Goal: Information Seeking & Learning: Learn about a topic

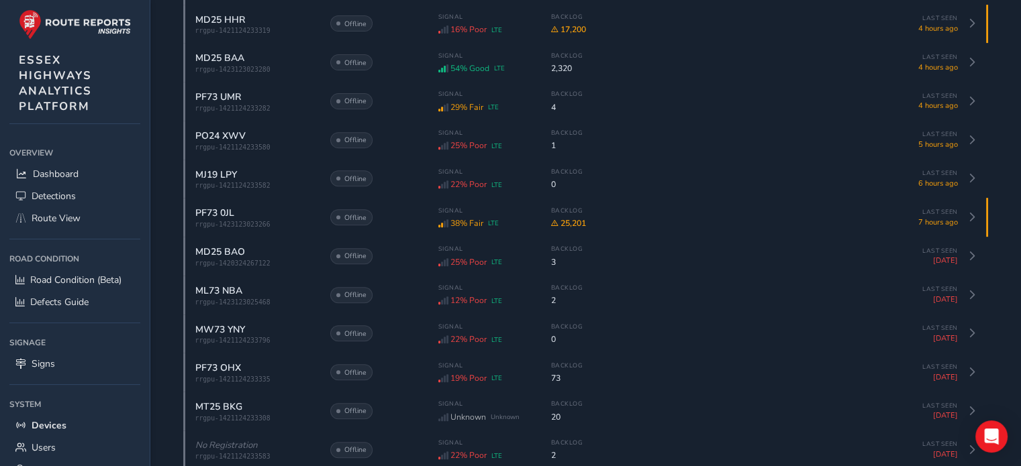
scroll to position [47, 0]
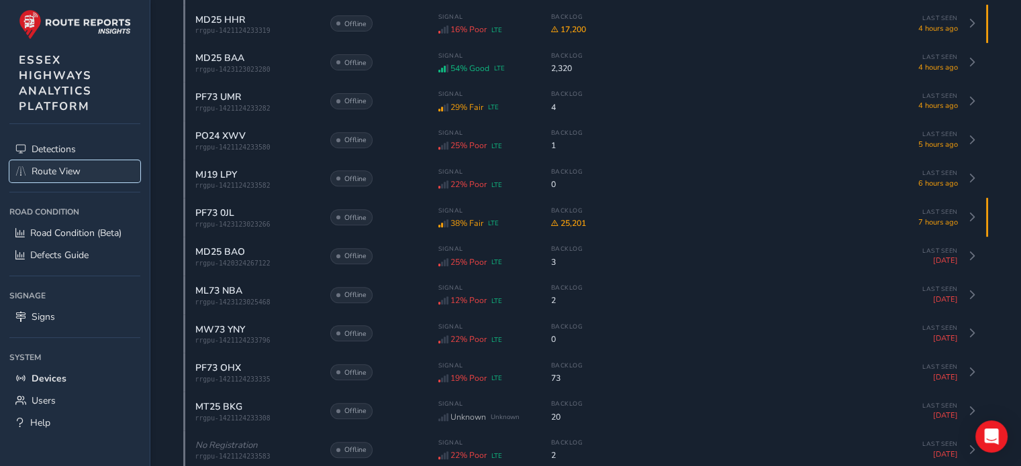
click at [76, 173] on span "Route View" at bounding box center [56, 171] width 49 height 13
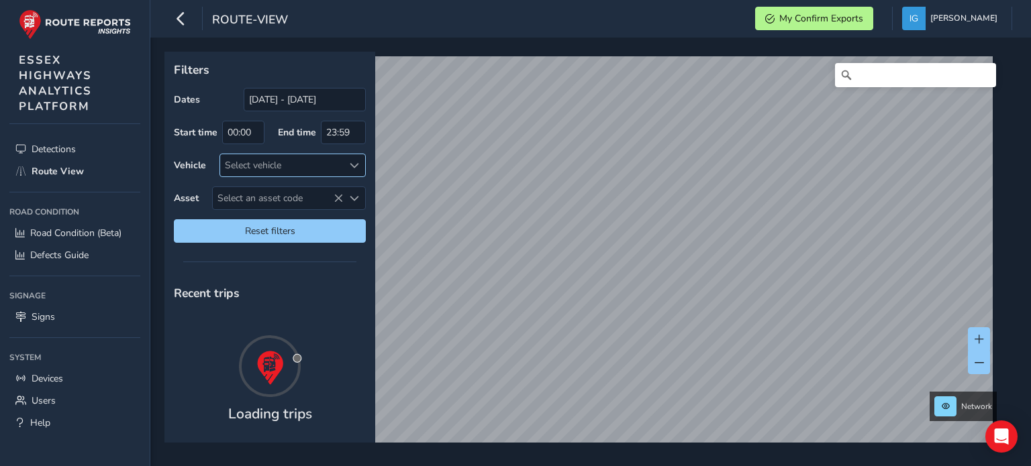
click at [350, 165] on span at bounding box center [354, 165] width 9 height 9
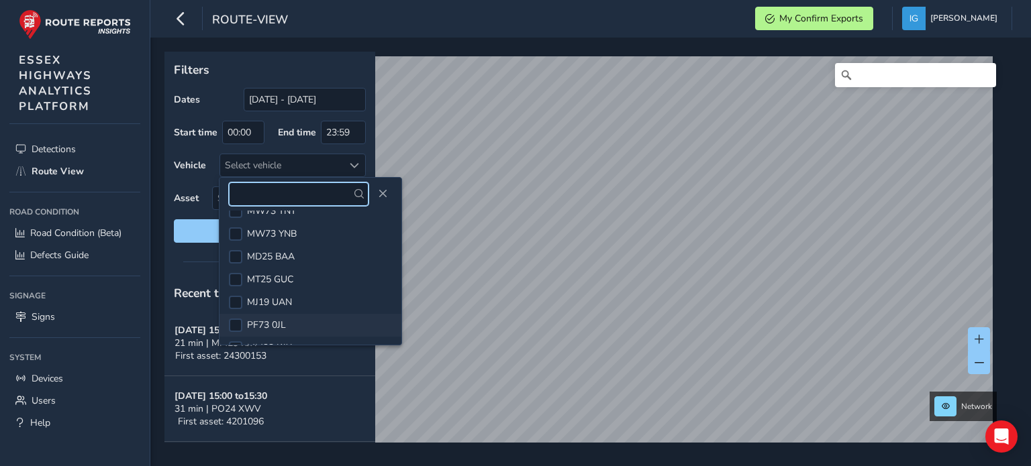
scroll to position [425, 0]
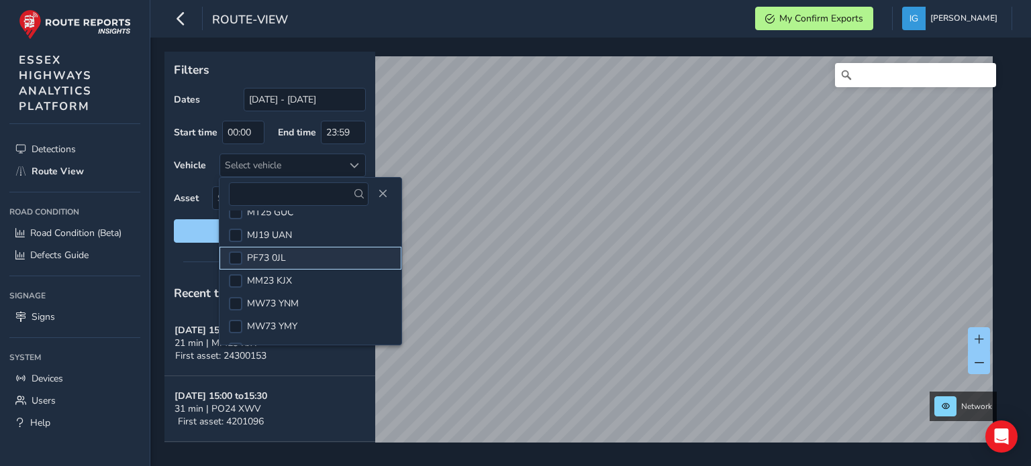
click at [279, 260] on span "PF73 0JL" at bounding box center [266, 258] width 39 height 13
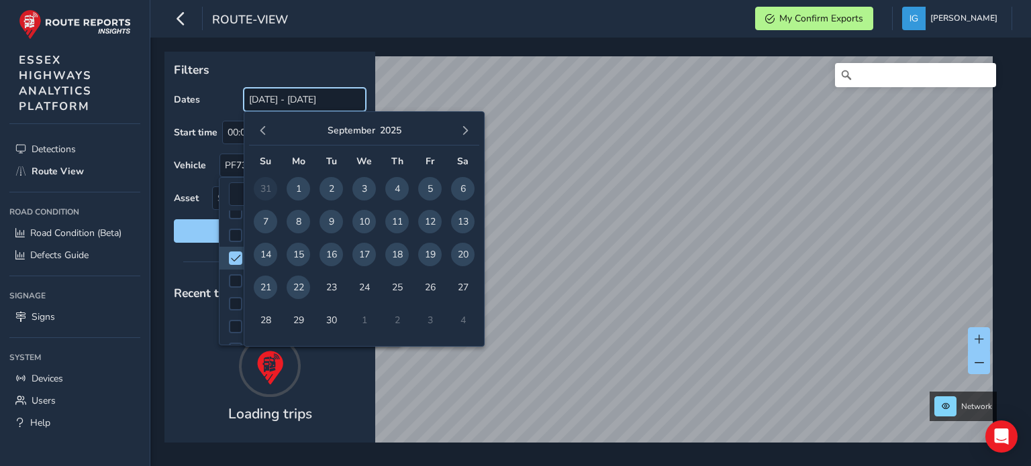
click at [285, 99] on input "[DATE] - [DATE]" at bounding box center [305, 99] width 122 height 23
click at [392, 254] on span "18" at bounding box center [396, 254] width 23 height 23
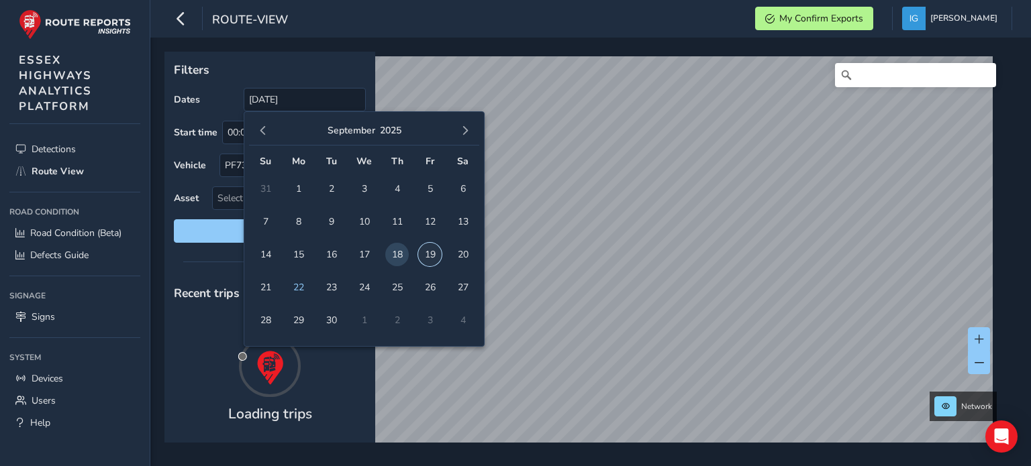
click at [428, 254] on span "19" at bounding box center [429, 254] width 23 height 23
type input "[DATE] - [DATE]"
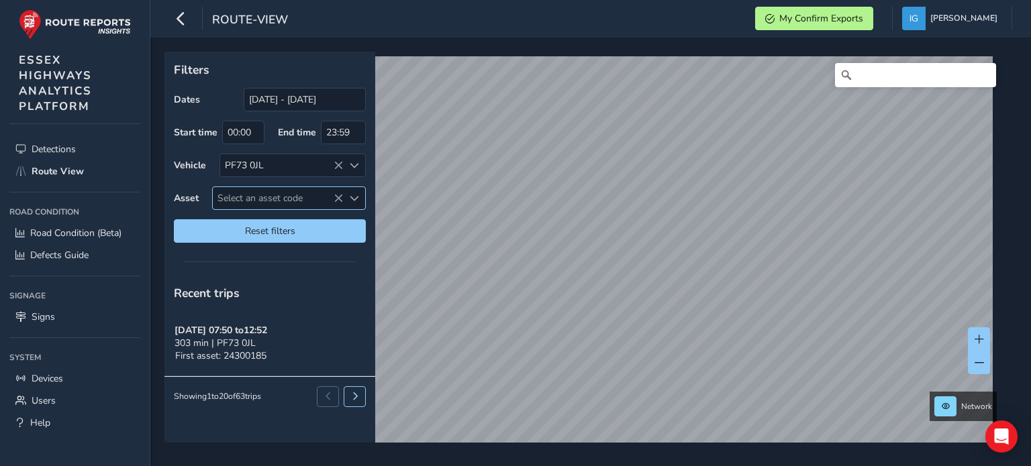
click at [259, 198] on span "Select an asset code" at bounding box center [278, 198] width 130 height 22
click at [356, 197] on span "Select an asset code" at bounding box center [354, 198] width 9 height 9
drag, startPoint x: 355, startPoint y: 197, endPoint x: 238, endPoint y: 198, distance: 117.5
click at [238, 198] on span "Select an asset code" at bounding box center [278, 198] width 130 height 22
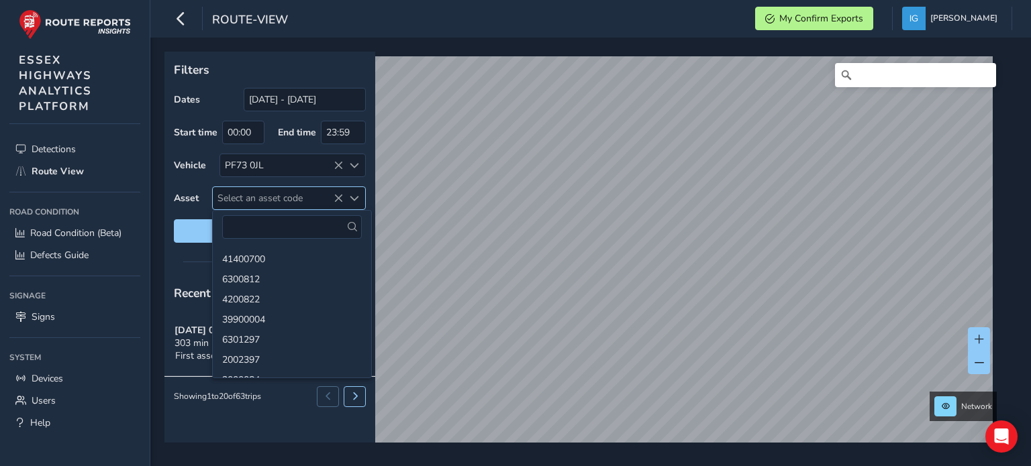
click at [238, 198] on span "Select an asset code" at bounding box center [278, 198] width 130 height 22
click at [246, 201] on span "Select an asset code" at bounding box center [278, 198] width 130 height 22
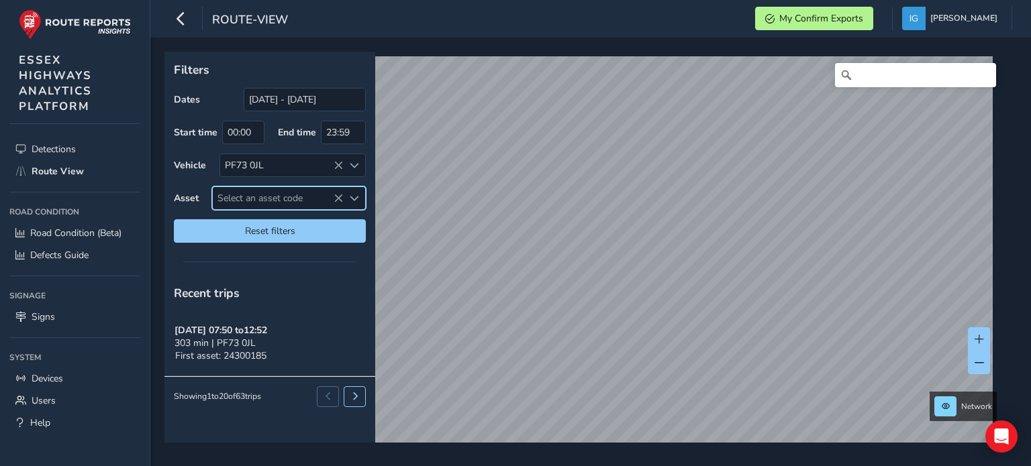
click at [266, 203] on span "Select an asset code" at bounding box center [278, 198] width 130 height 22
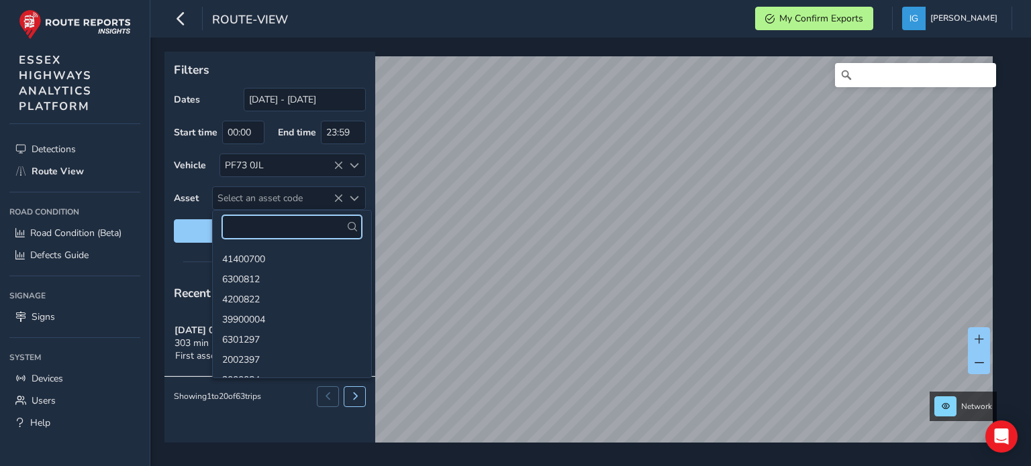
paste input "6601480_1000"
type input "6601480"
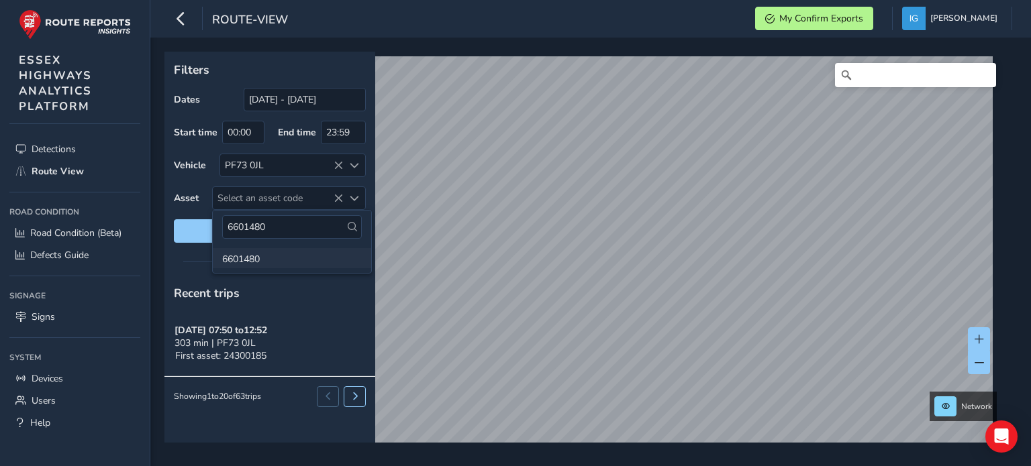
click at [263, 261] on li "6601480" at bounding box center [292, 258] width 158 height 20
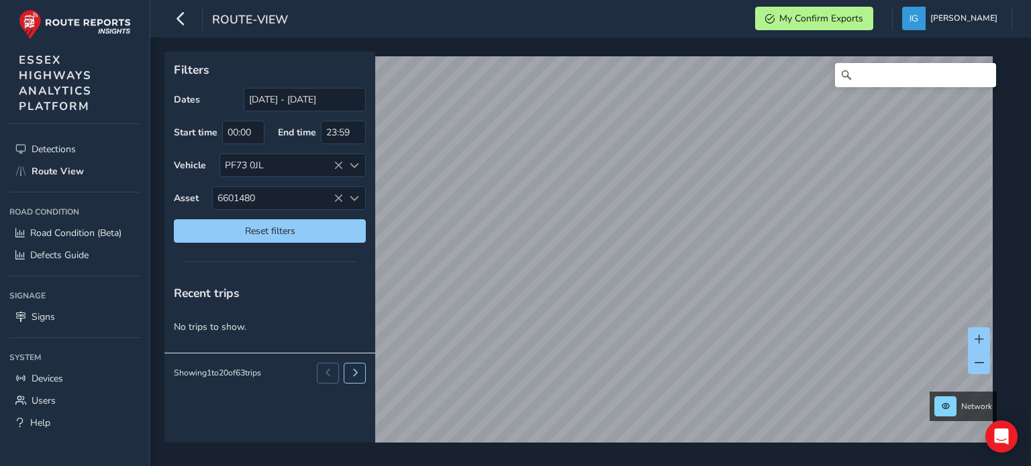
drag, startPoint x: 268, startPoint y: 195, endPoint x: 193, endPoint y: 190, distance: 76.0
click at [191, 188] on div "Asset 6601480 6601480" at bounding box center [270, 198] width 192 height 23
drag, startPoint x: 258, startPoint y: 200, endPoint x: 213, endPoint y: 197, distance: 45.1
click at [178, 189] on div "Asset 6601480 6601480" at bounding box center [270, 198] width 192 height 23
click at [227, 201] on span "6601480" at bounding box center [278, 198] width 130 height 22
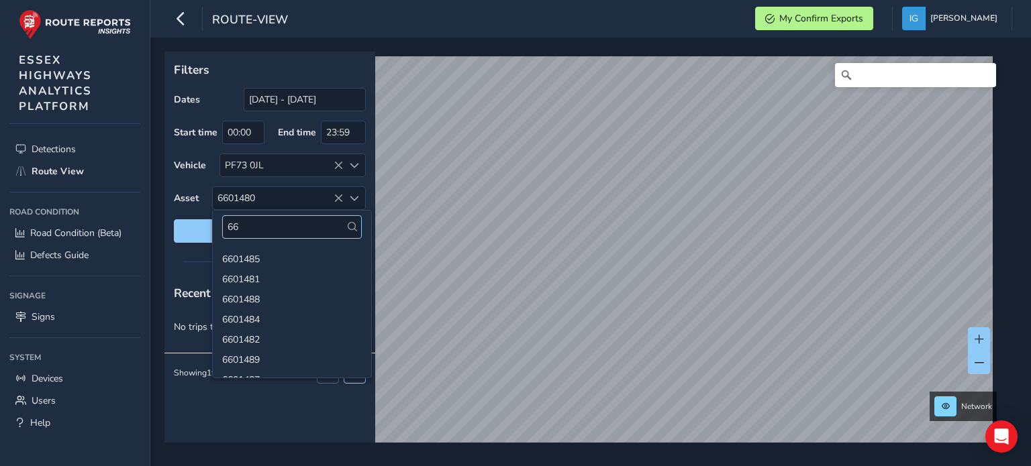
type input "6"
type input "6601259"
click at [255, 258] on li "6601259" at bounding box center [292, 258] width 158 height 20
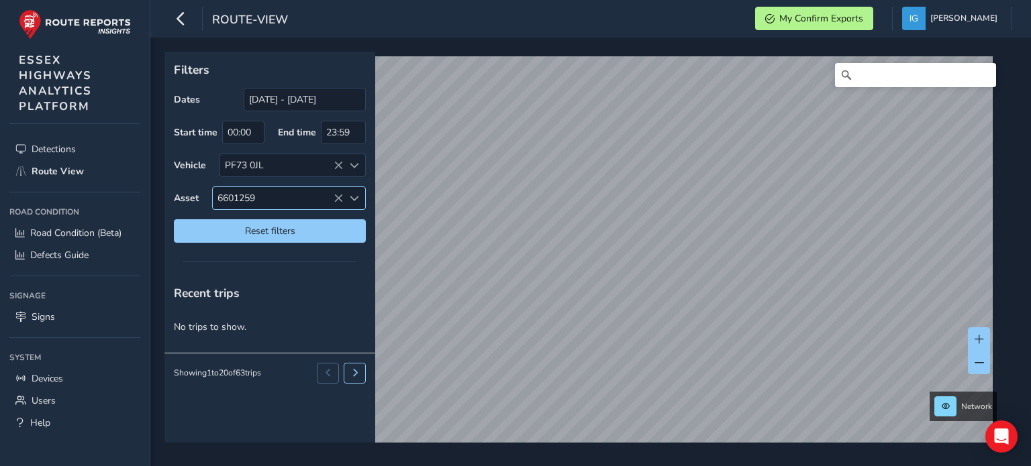
click at [355, 195] on span "Select an asset code" at bounding box center [354, 198] width 9 height 9
type input "6601480"
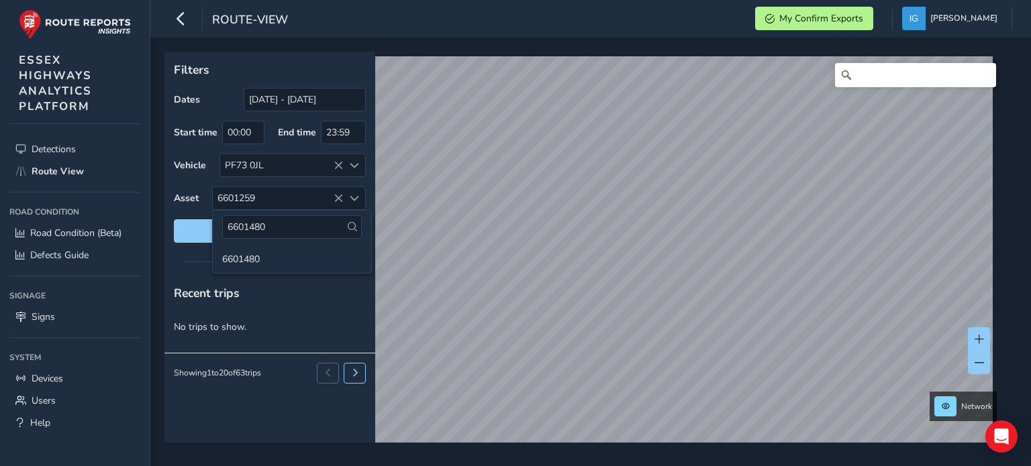
click at [302, 252] on li "6601480" at bounding box center [292, 258] width 158 height 20
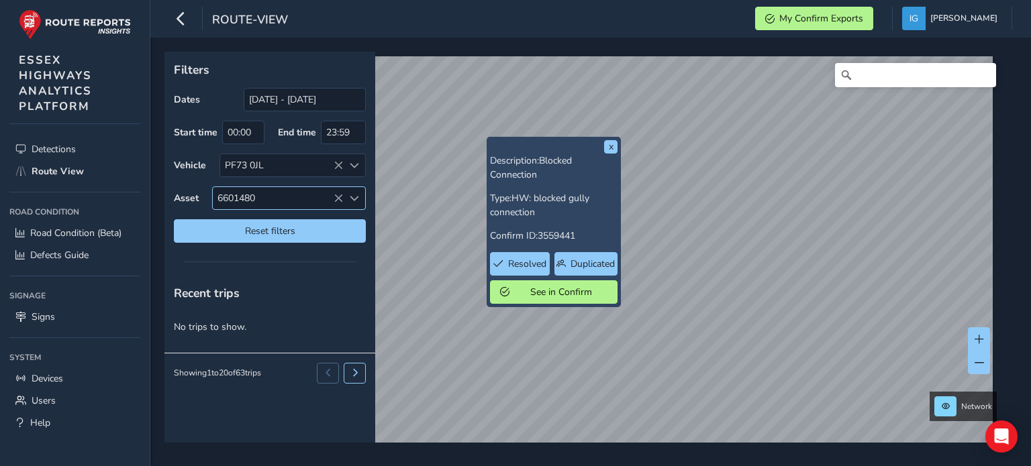
click at [336, 198] on icon at bounding box center [338, 198] width 9 height 9
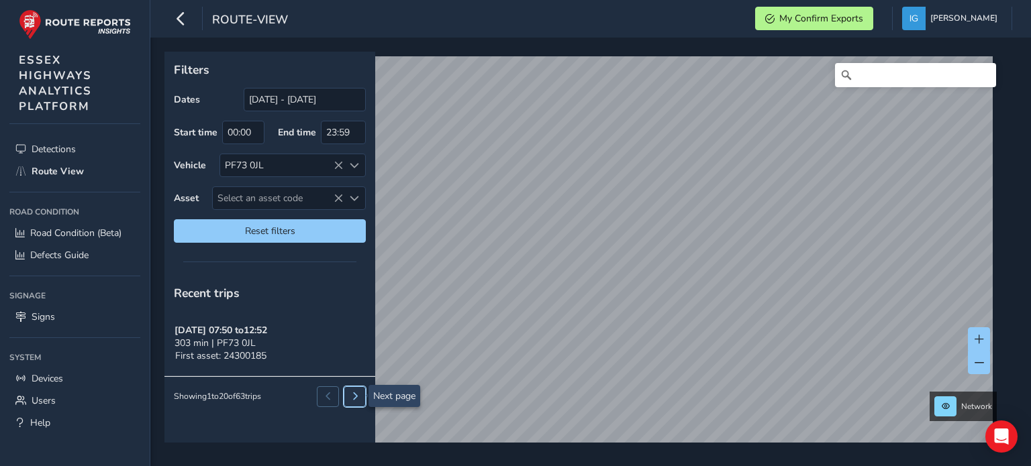
click at [354, 393] on span at bounding box center [355, 397] width 8 height 8
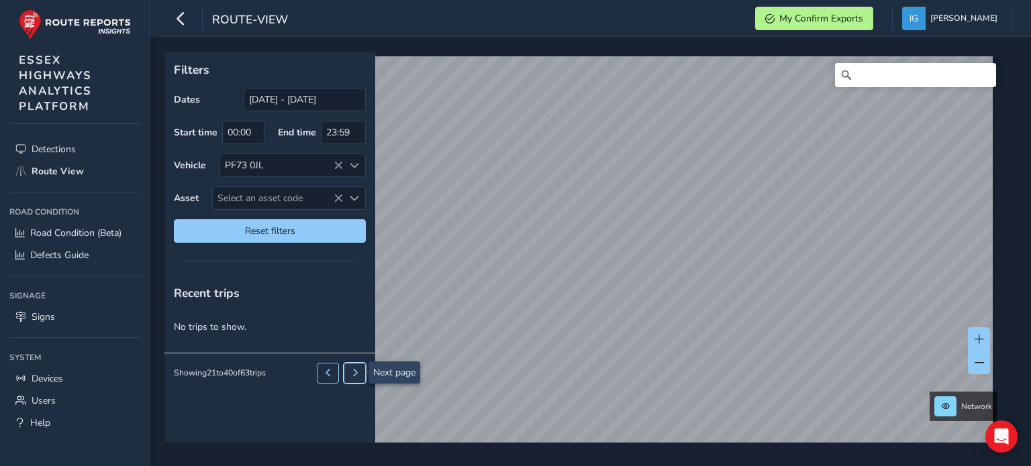
click at [358, 366] on button at bounding box center [355, 373] width 22 height 20
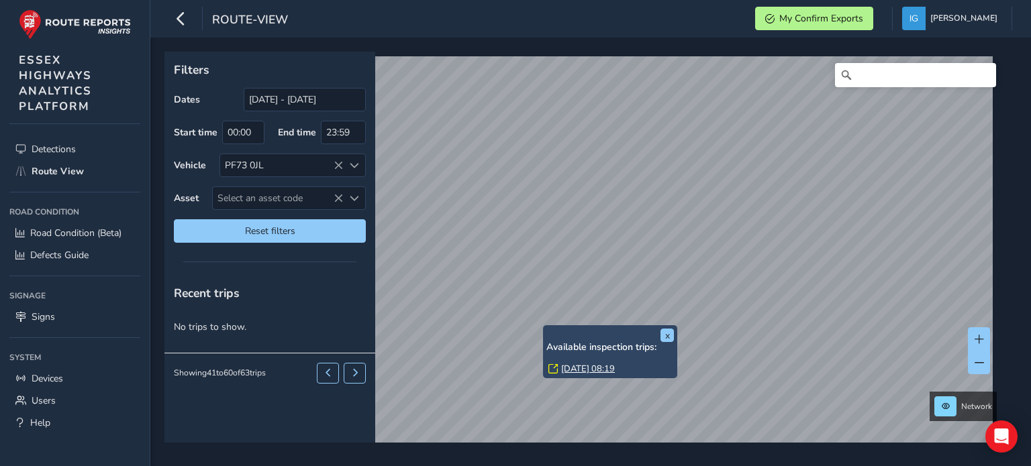
click at [574, 368] on link "[DATE] 08:19" at bounding box center [588, 369] width 54 height 12
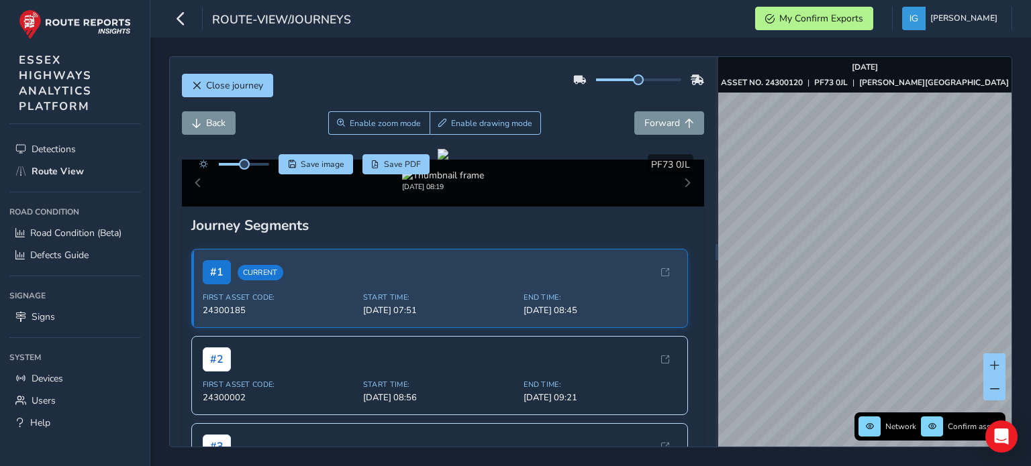
click at [699, 261] on div "Close journey Back Enable zoom mode Enable drawing mode Forward Click and Drag …" at bounding box center [590, 251] width 843 height 391
drag, startPoint x: 768, startPoint y: 209, endPoint x: 921, endPoint y: 236, distance: 155.3
click at [851, 236] on g "Map marker" at bounding box center [842, 225] width 18 height 27
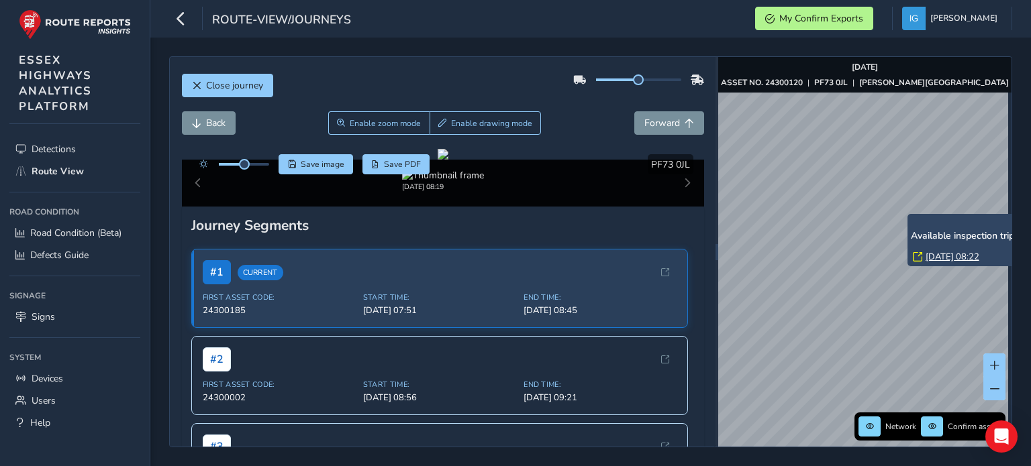
click at [948, 234] on div "x Available inspection trips: [DATE] 08:22 Network Confirm assets [DATE] ASSET …" at bounding box center [864, 252] width 293 height 390
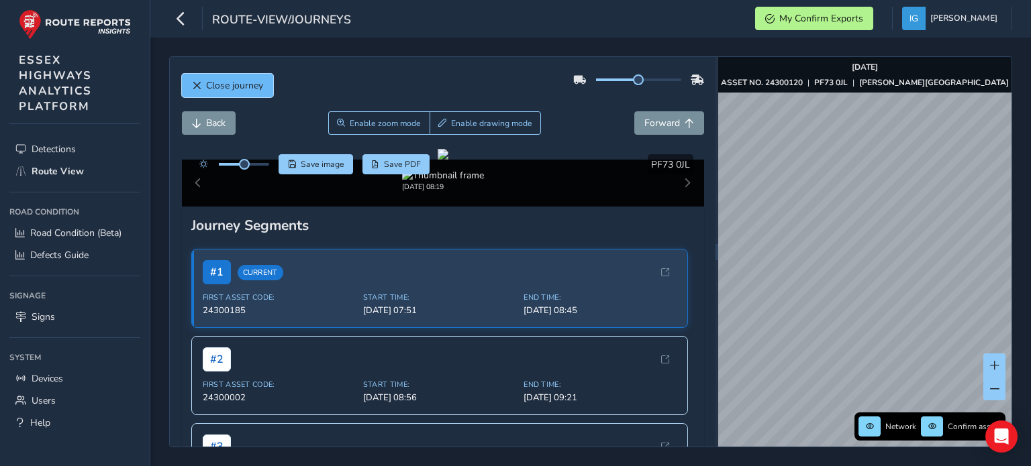
click at [228, 88] on span "Close journey" at bounding box center [234, 85] width 57 height 13
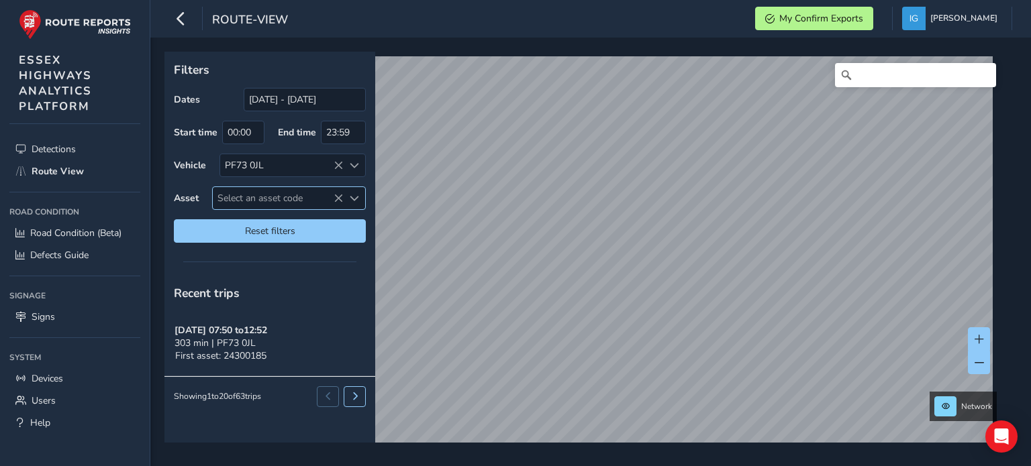
click at [356, 198] on span "Select an asset code" at bounding box center [354, 198] width 9 height 9
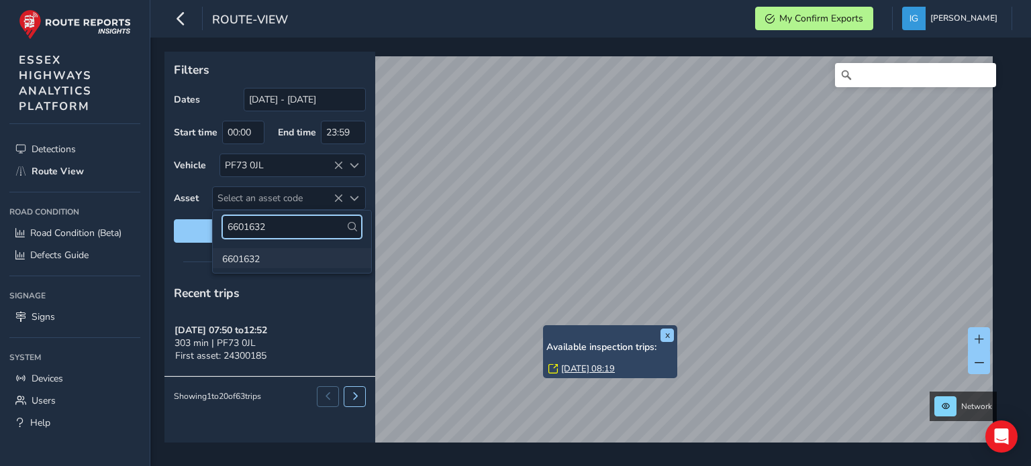
type input "6601632"
click at [250, 260] on li "6601632" at bounding box center [292, 258] width 158 height 20
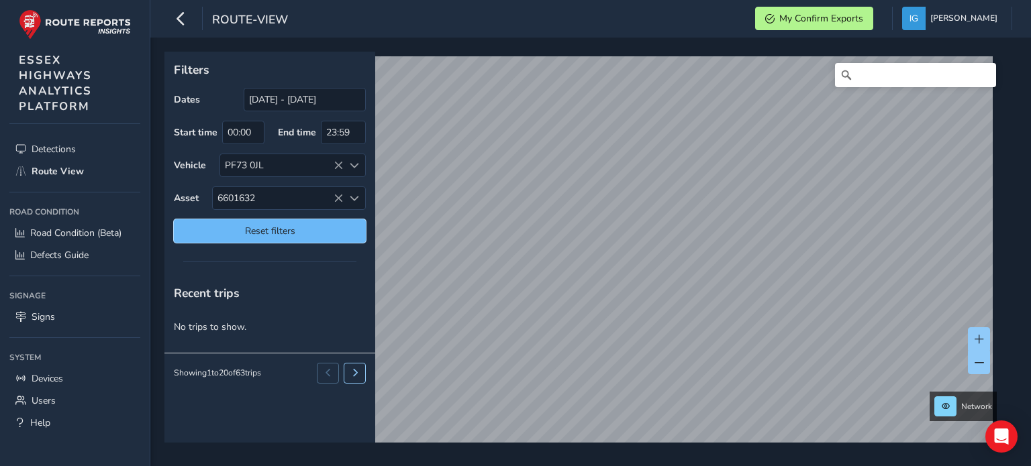
click at [317, 232] on span "Reset filters" at bounding box center [270, 231] width 172 height 13
type input "[DATE] - [DATE]"
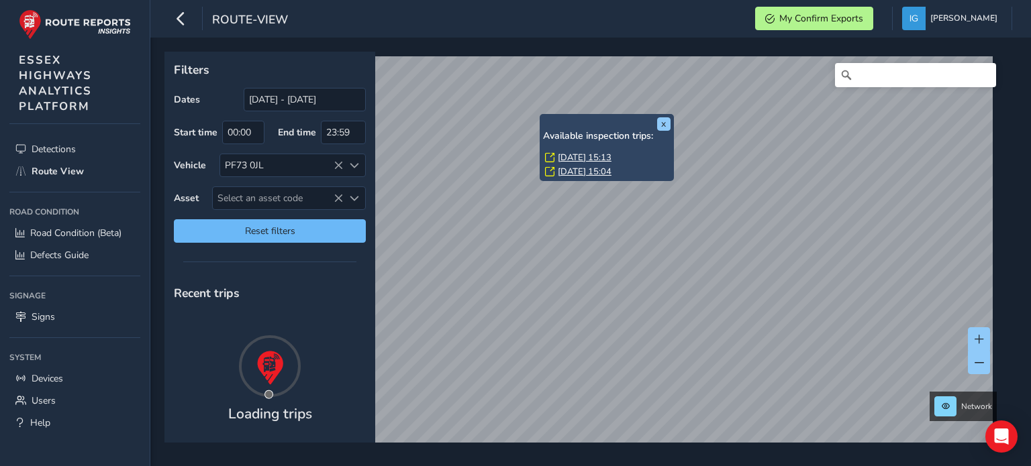
click at [596, 128] on div "x Available inspection trips: [GEOGRAPHIC_DATA][DATE] 15:13 [DATE] 15:04" at bounding box center [607, 147] width 128 height 60
click at [661, 126] on button "x" at bounding box center [663, 123] width 13 height 13
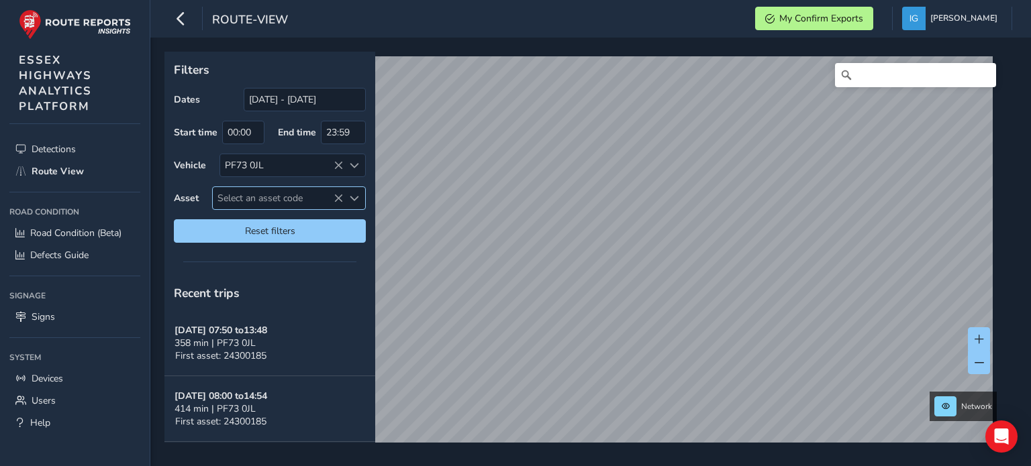
click at [355, 199] on span "Select an asset code" at bounding box center [354, 198] width 9 height 9
drag, startPoint x: 279, startPoint y: 224, endPoint x: 211, endPoint y: 225, distance: 67.8
click at [212, 225] on div "6601632 6601632" at bounding box center [292, 242] width 160 height 64
paste input "480_1000"
drag, startPoint x: 270, startPoint y: 232, endPoint x: 256, endPoint y: 230, distance: 14.2
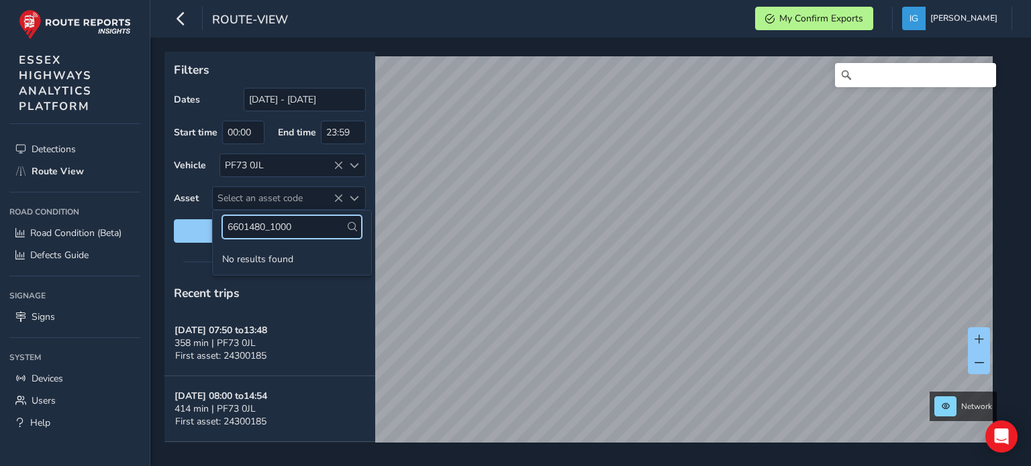
click at [256, 230] on input "6601480_1000" at bounding box center [292, 226] width 140 height 23
click at [266, 228] on input "6601480_1000" at bounding box center [292, 226] width 140 height 23
type input "6601480"
click at [258, 254] on li "6601480" at bounding box center [292, 258] width 158 height 20
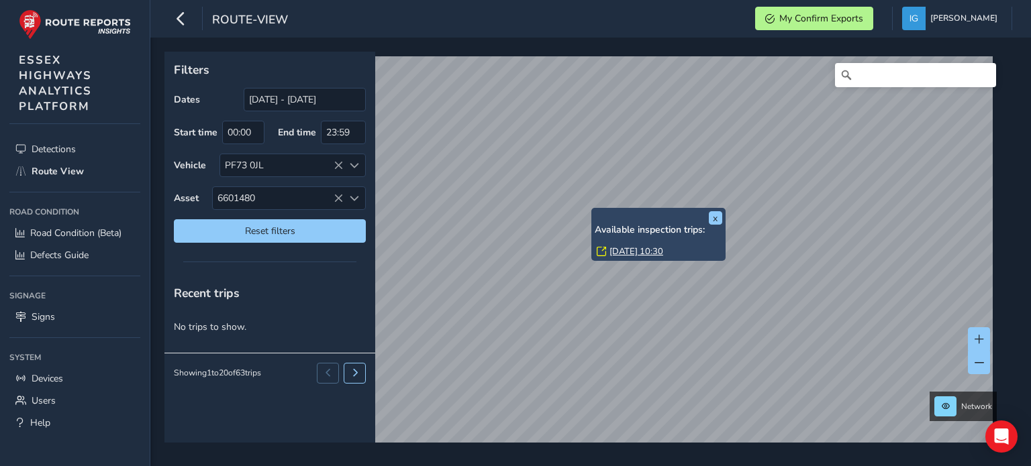
click at [616, 248] on link "[DATE] 10:30" at bounding box center [636, 252] width 54 height 12
